Goal: Task Accomplishment & Management: Use online tool/utility

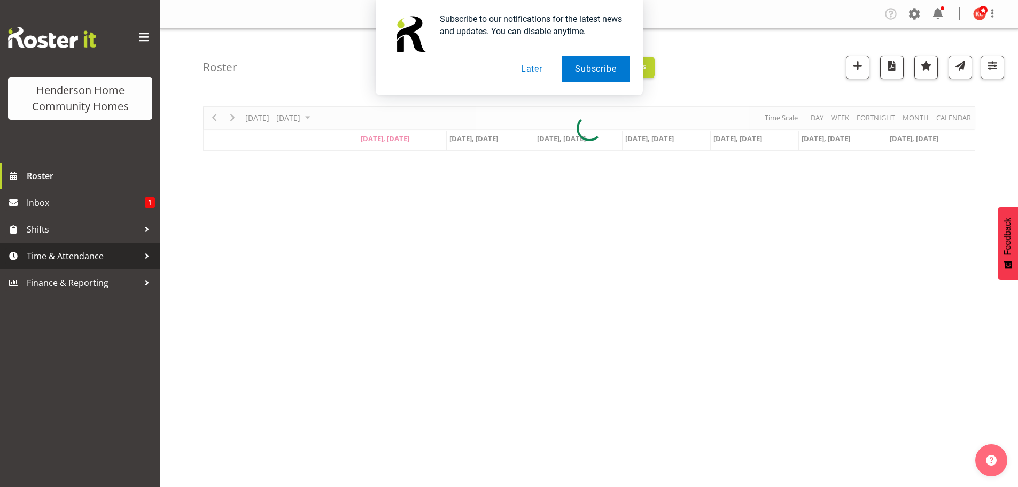
click at [33, 260] on span "Time & Attendance" at bounding box center [83, 256] width 112 height 16
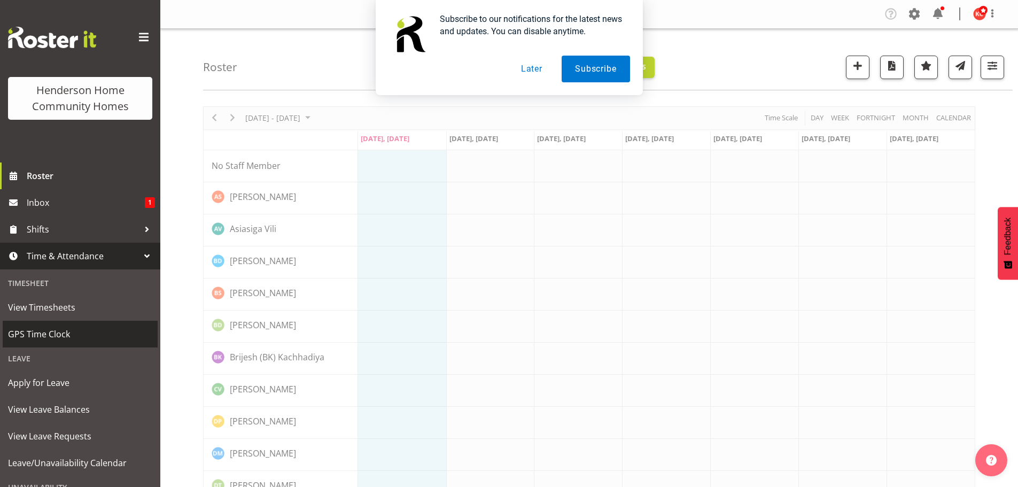
click at [23, 337] on span "GPS Time Clock" at bounding box center [80, 334] width 144 height 16
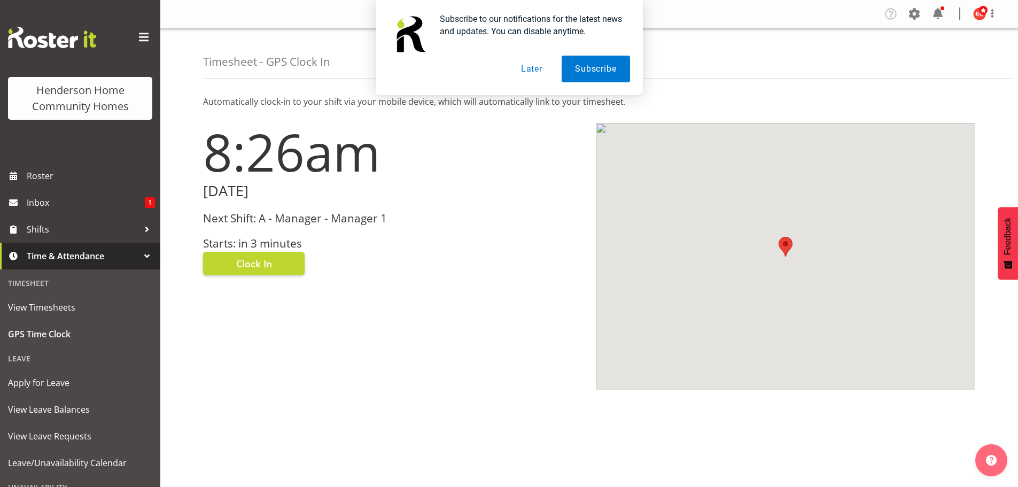
click at [534, 66] on button "Later" at bounding box center [531, 69] width 48 height 27
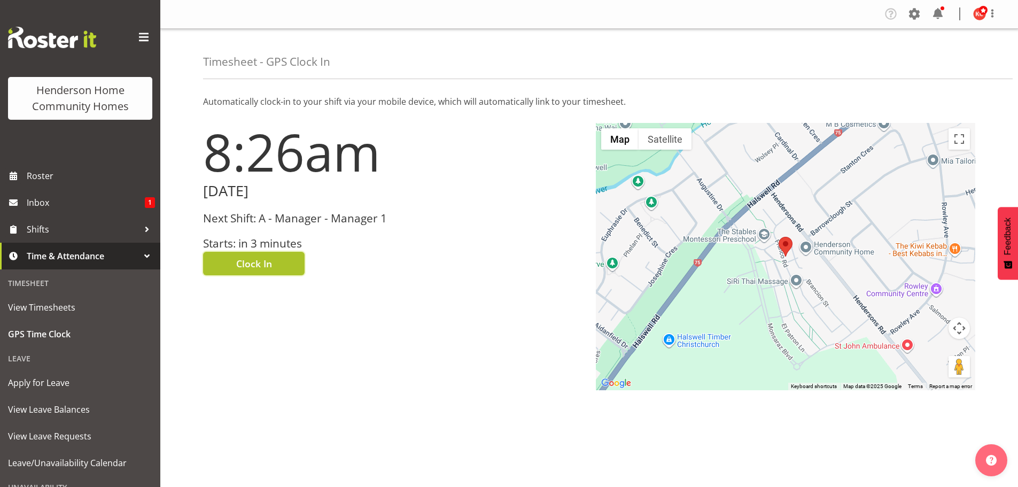
click at [253, 257] on span "Clock In" at bounding box center [254, 263] width 36 height 14
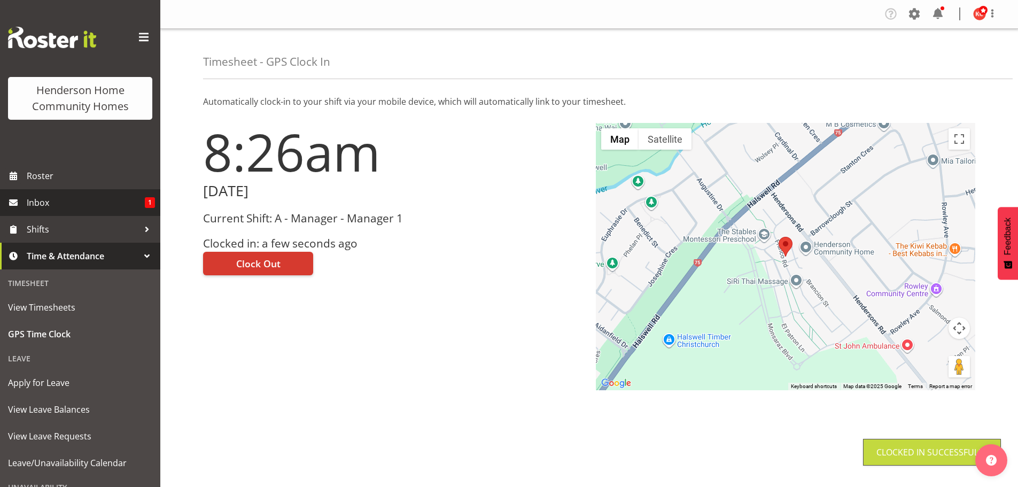
click at [23, 199] on link "Inbox 1" at bounding box center [80, 202] width 160 height 27
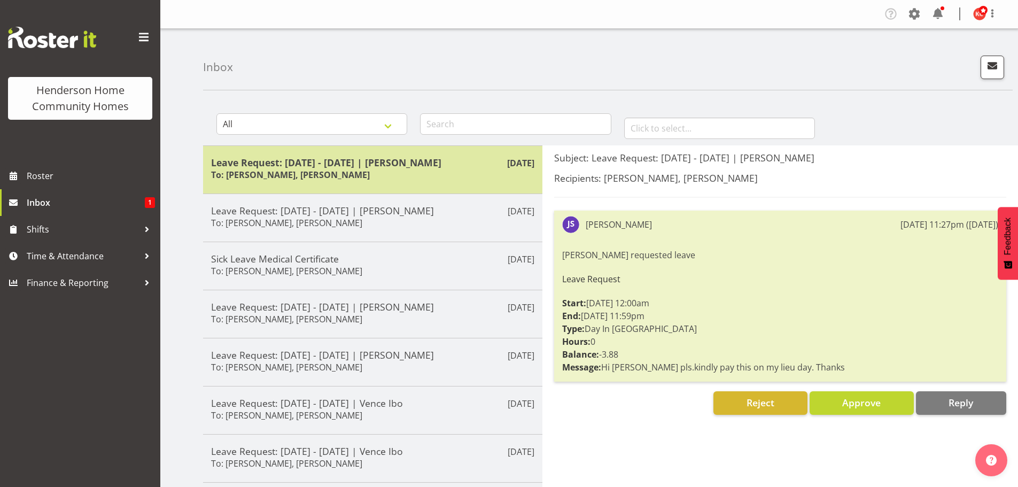
click at [298, 161] on h5 "Leave Request: 31/10/25 - 31/10/25 | Janeth Sison" at bounding box center [372, 163] width 323 height 12
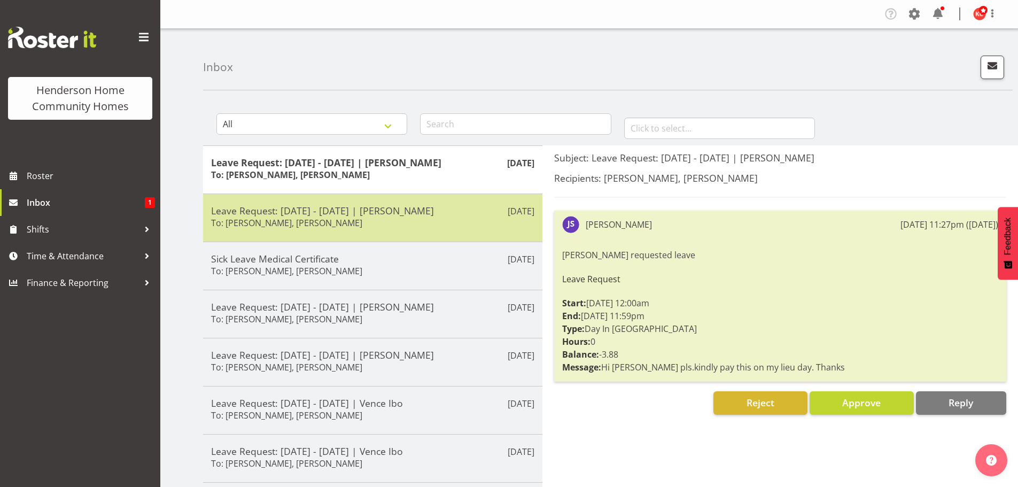
click at [303, 206] on h5 "Leave Request: 17/11/25 - 26/11/25 | Vanessa Thornley" at bounding box center [372, 211] width 323 height 12
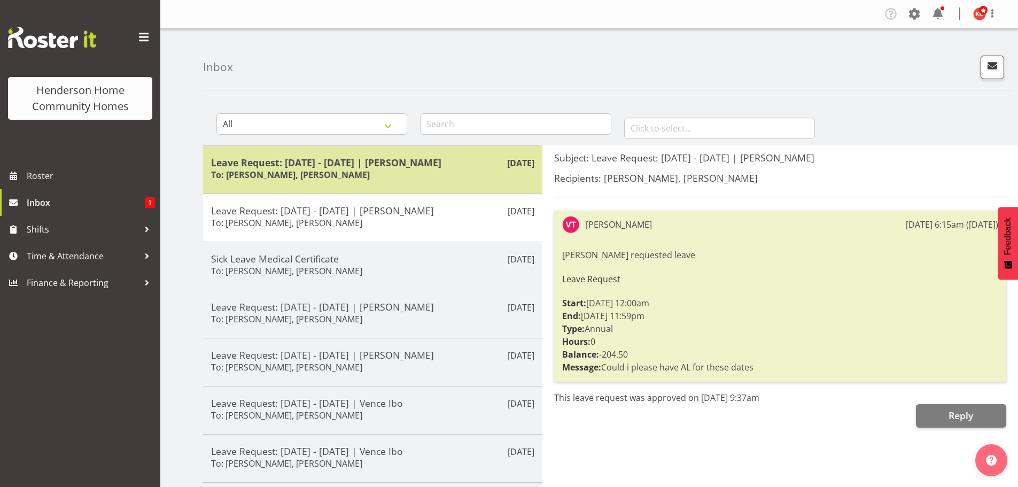
click at [309, 166] on h5 "Leave Request: 31/10/25 - 31/10/25 | Janeth Sison" at bounding box center [372, 163] width 323 height 12
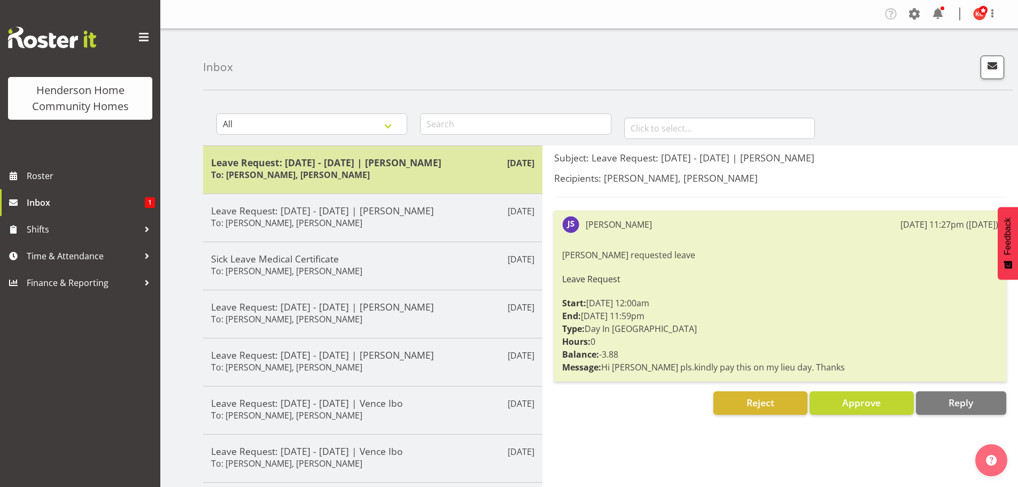
click at [290, 160] on h5 "Leave Request: 31/10/25 - 31/10/25 | Janeth Sison" at bounding box center [372, 163] width 323 height 12
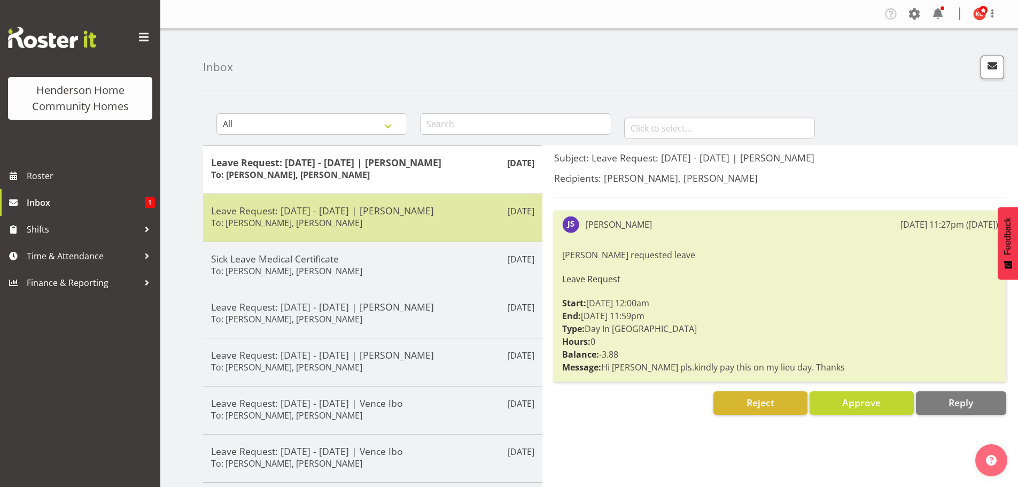
click at [298, 217] on h6 "To: Barbara Dunlop, Kirsty Crossley" at bounding box center [286, 222] width 151 height 11
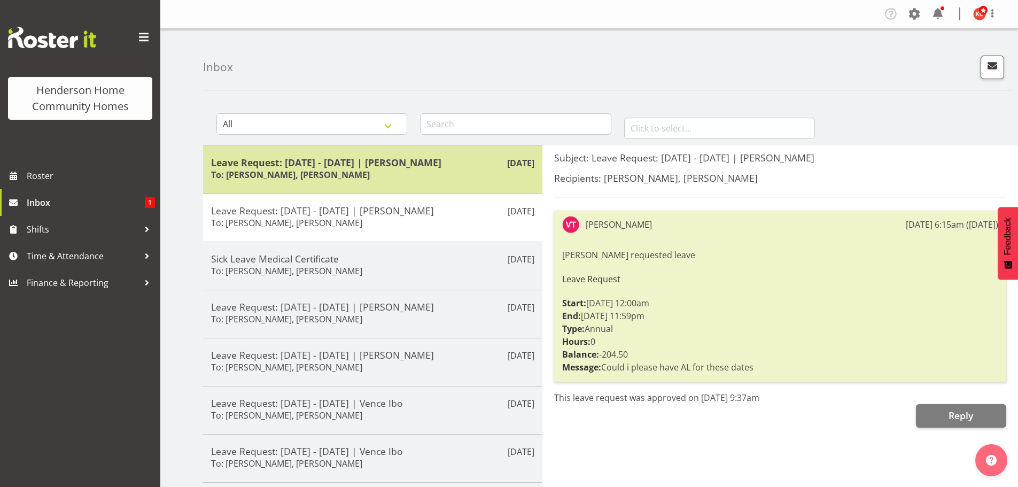
click at [300, 157] on h5 "Leave Request: 31/10/25 - 31/10/25 | Janeth Sison" at bounding box center [372, 163] width 323 height 12
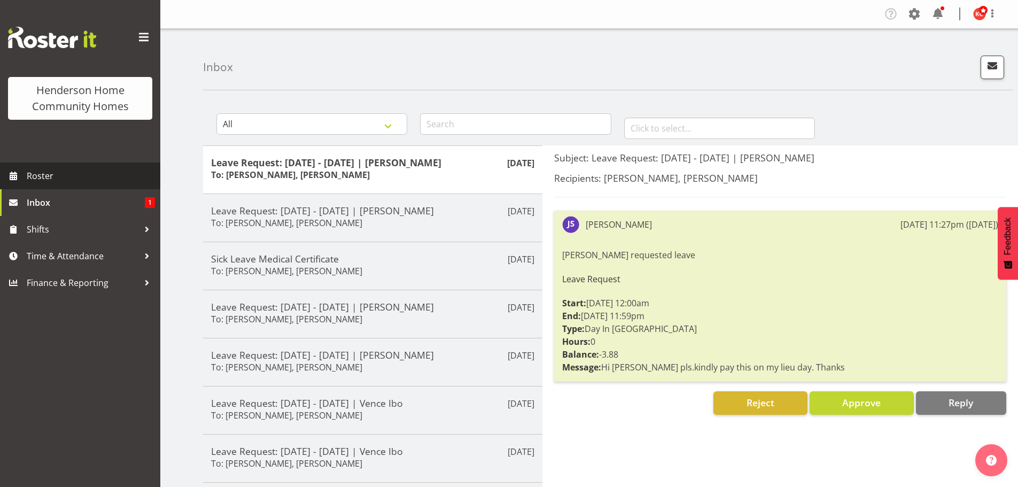
click at [29, 175] on span "Roster" at bounding box center [91, 176] width 128 height 16
